Goal: Find specific page/section: Find specific page/section

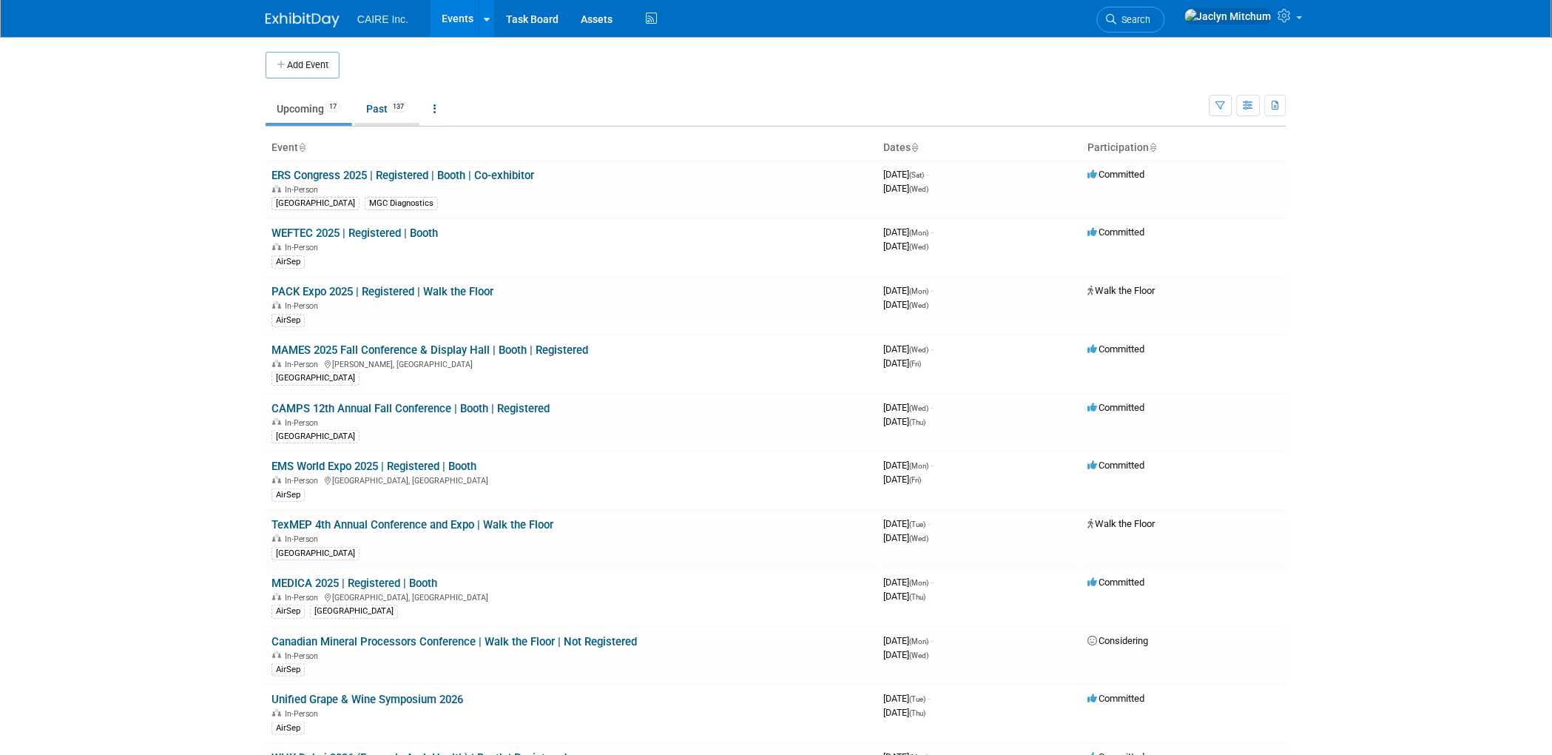
click at [377, 102] on link "Past 137" at bounding box center [387, 109] width 64 height 28
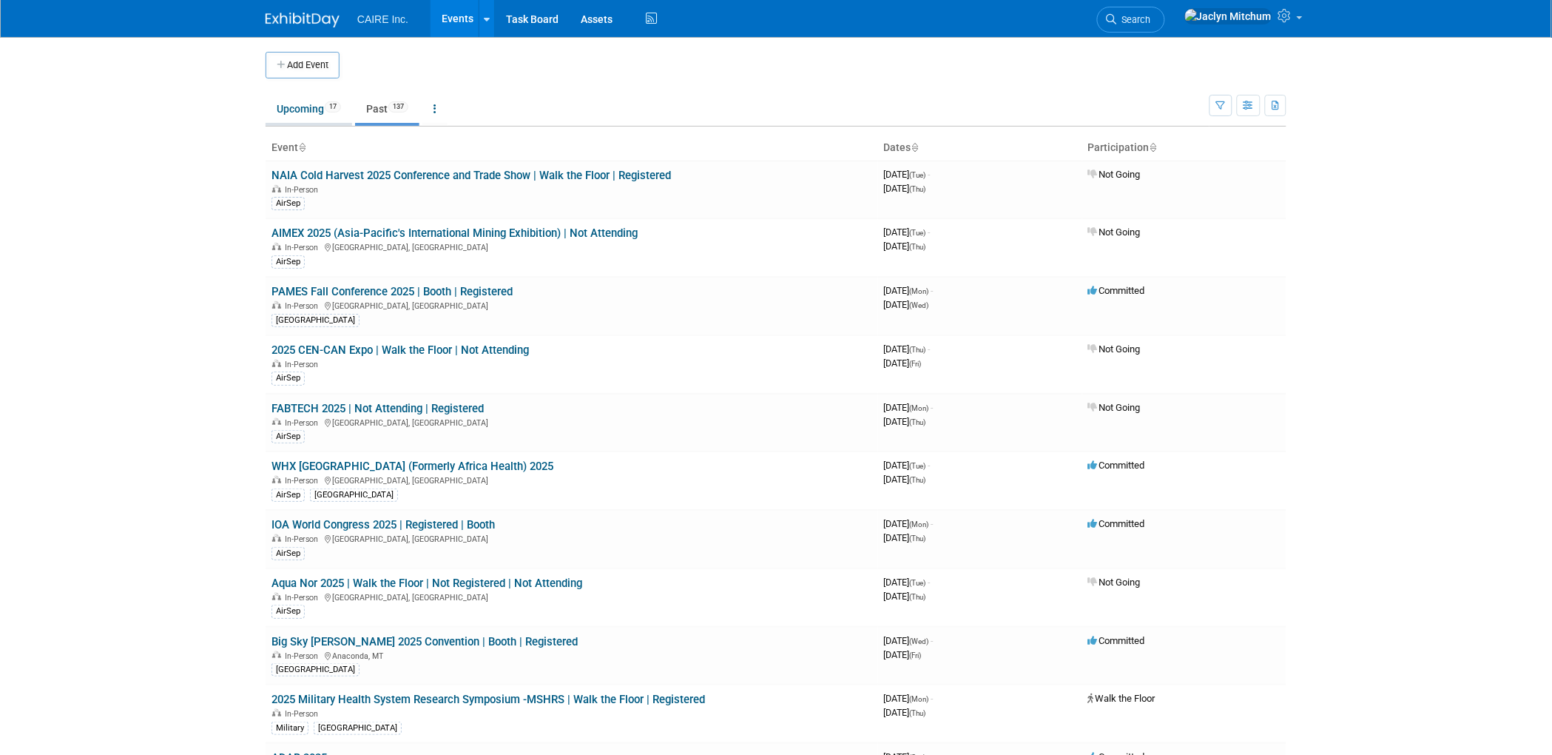
click at [291, 108] on link "Upcoming 17" at bounding box center [309, 109] width 87 height 28
